Goal: Entertainment & Leisure: Consume media (video, audio)

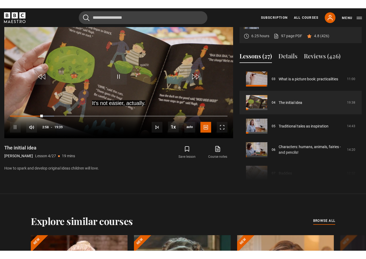
scroll to position [6, 0]
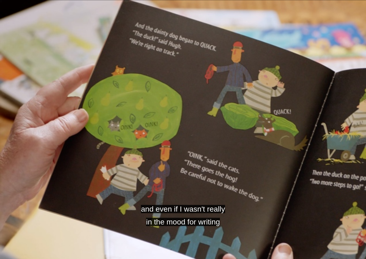
click at [338, 242] on span "Video Player" at bounding box center [338, 247] width 11 height 11
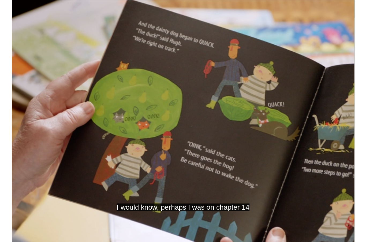
scroll to position [259, 0]
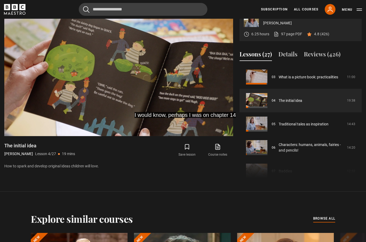
click at [187, 83] on span "Video Player" at bounding box center [195, 75] width 16 height 16
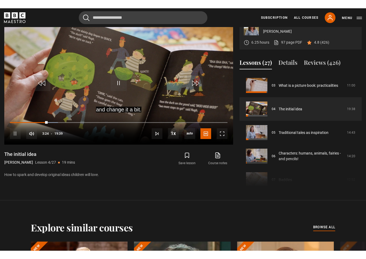
scroll to position [6, 0]
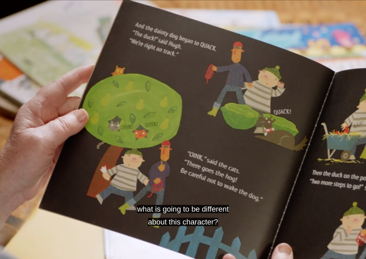
click at [183, 163] on video-js "what is going to be different about this character? Video Player is loading. Pl…" at bounding box center [183, 129] width 366 height 259
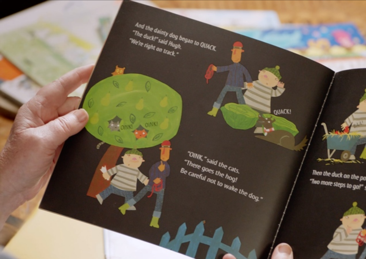
click at [203, 105] on video-js "Video Player is loading. Play Lesson The initial idea 10s Skip Back 10 seconds …" at bounding box center [183, 129] width 366 height 259
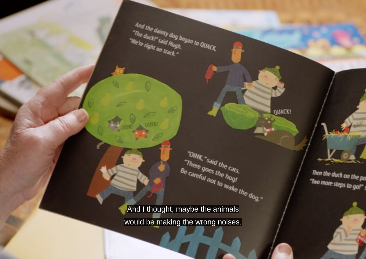
click at [158, 154] on video-js "And I thought, maybe the animals would be making the wrong noises. Video Player…" at bounding box center [183, 129] width 366 height 259
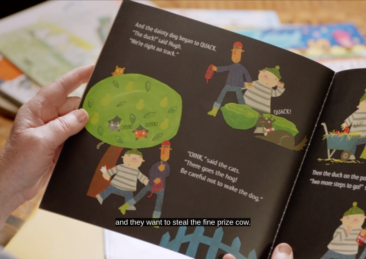
click at [176, 145] on video-js "and they want to steal the fine prize cow. Video Player is loading. Play Lesson…" at bounding box center [183, 129] width 366 height 259
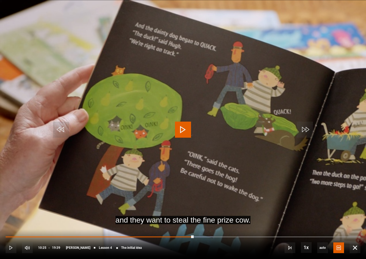
click at [188, 128] on span "Video Player" at bounding box center [183, 129] width 16 height 16
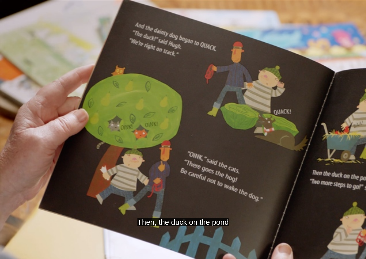
click at [150, 143] on video-js "Then, the duck on the pond Video Player is loading. Play Lesson The initial ide…" at bounding box center [183, 129] width 366 height 259
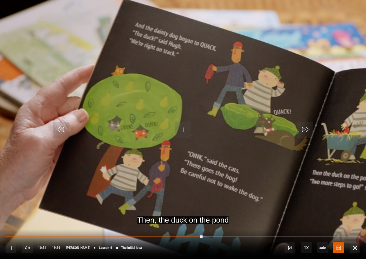
click at [217, 153] on video-js "Then, the duck on the pond Video Player is loading. Play Lesson The initial ide…" at bounding box center [183, 129] width 366 height 259
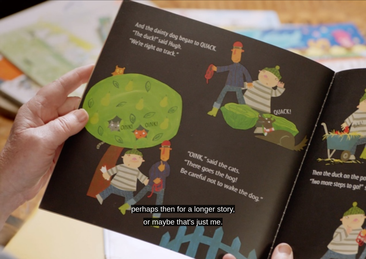
click at [168, 140] on video-js "perhaps then for a longer story, or maybe that's just me. Video Player is loadi…" at bounding box center [183, 129] width 366 height 259
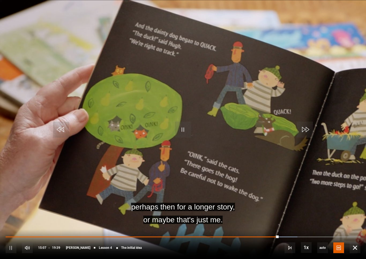
click at [238, 95] on video-js "perhaps then for a longer story, or maybe that's just me. Video Player is loadi…" at bounding box center [183, 129] width 366 height 259
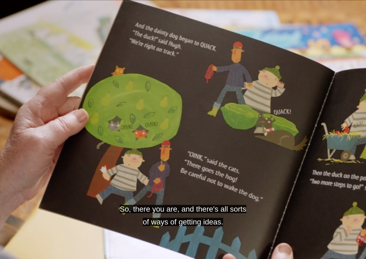
click at [163, 147] on video-js "So, there you are, and there's all sorts of ways of getting ideas. Video Player…" at bounding box center [183, 129] width 366 height 259
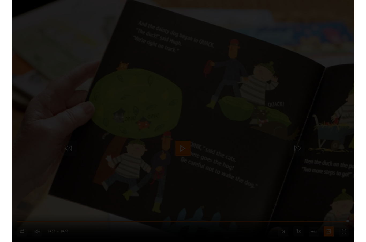
scroll to position [252, 0]
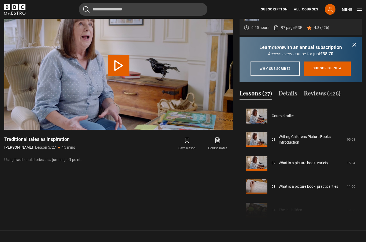
scroll to position [94, 0]
